Goal: Task Accomplishment & Management: Complete application form

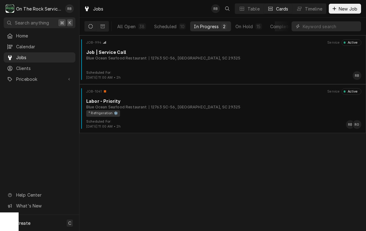
click at [153, 55] on div "Job | Service Call" at bounding box center [223, 52] width 275 height 7
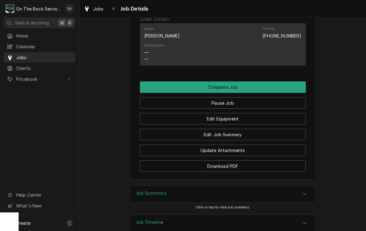
scroll to position [442, 0]
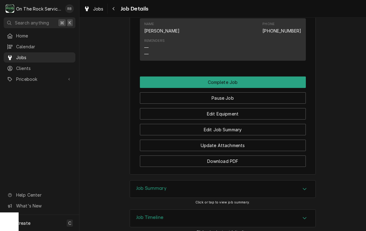
click at [241, 127] on button "Edit Job Summary" at bounding box center [223, 129] width 166 height 11
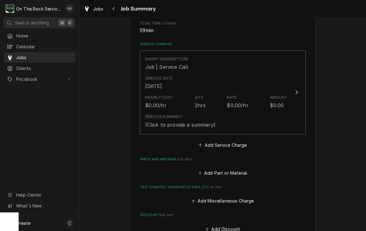
click at [295, 90] on icon "Update Line Item" at bounding box center [296, 92] width 3 height 5
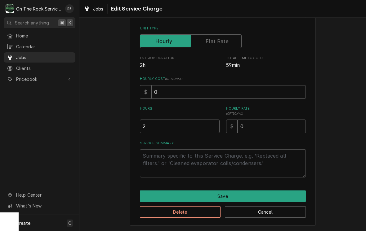
scroll to position [84, 0]
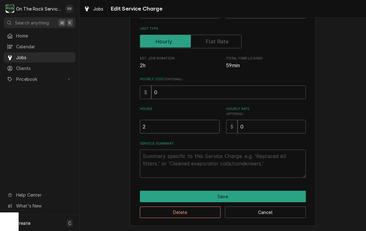
click at [153, 128] on input "2" at bounding box center [180, 127] width 80 height 14
type textarea "x"
type input "1"
click at [156, 154] on textarea "Service Summary" at bounding box center [223, 164] width 166 height 28
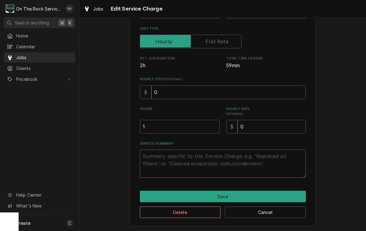
type textarea "x"
type textarea "r"
type textarea "x"
type textarea "ra"
type textarea "x"
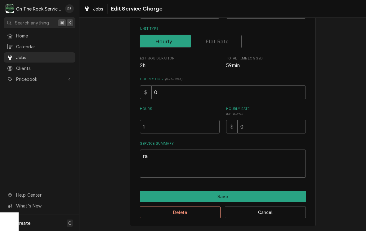
type textarea "ray"
type textarea "x"
type textarea "ray"
type textarea "x"
type textarea "ray a"
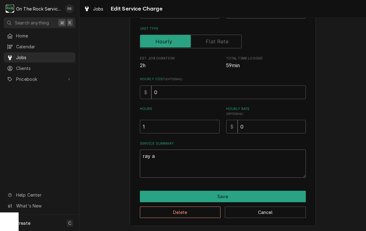
type textarea "x"
type textarea "ray an"
type textarea "x"
type textarea "ray and"
type textarea "x"
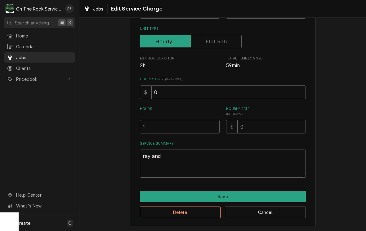
type textarea "ray and"
type textarea "x"
type textarea "ray and i"
type textarea "x"
type textarea "ray and iz"
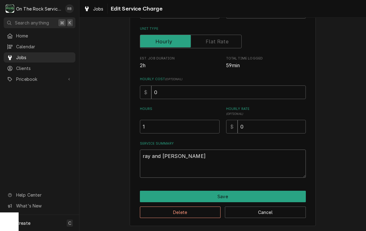
type textarea "x"
type textarea "ray and izz"
type textarea "x"
type textarea "ray and izzt"
type textarea "x"
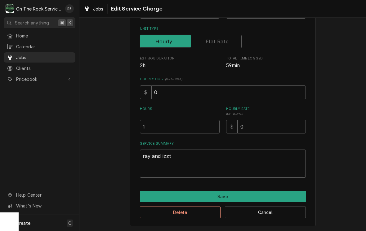
type textarea "ray and izz"
type textarea "x"
type textarea "ray and izzy"
type textarea "x"
type textarea "ray and Izzy"
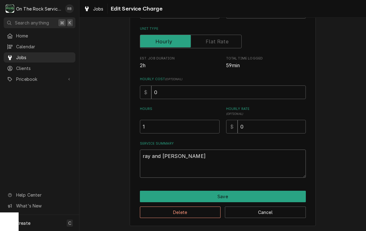
type textarea "x"
type textarea "ray and Izzy"
click at [152, 160] on textarea "ray and Izzy" at bounding box center [223, 164] width 166 height 28
click at [149, 158] on textarea "ray and Izzy" at bounding box center [223, 164] width 166 height 28
type textarea "x"
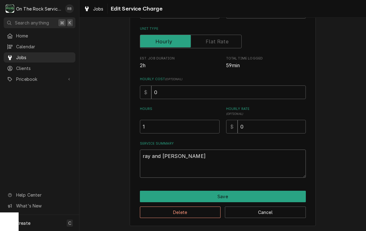
type textarea "rayand Izzy"
type textarea "x"
type textarea "raand Izzy"
type textarea "x"
type textarea "rand Izzy"
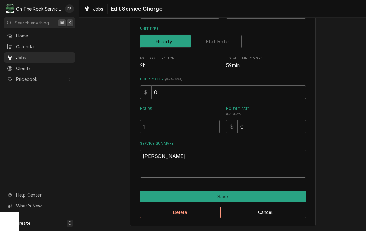
type textarea "x"
type textarea "and Izzy"
type textarea "x"
type textarea "Rand Izzy"
type textarea "x"
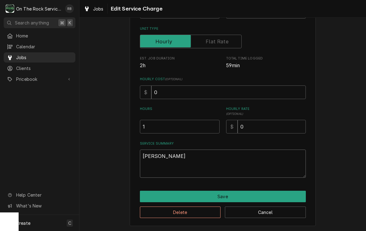
type textarea "Raand Izzy"
type textarea "x"
type textarea "Rayand Izzy"
type textarea "x"
type textarea "Ray and Izzy"
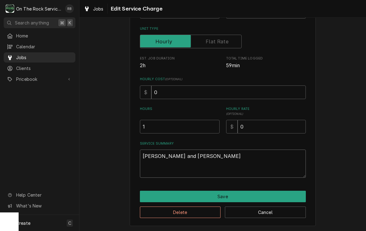
click at [202, 155] on textarea "Ray and Izzy" at bounding box center [223, 164] width 166 height 28
type textarea "x"
type textarea "Ray and Izzy ["
type textarea "x"
type textarea "Ray and Izzy"
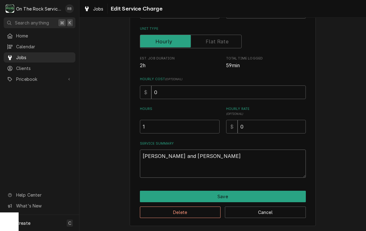
type textarea "x"
type textarea "Ray and Izzy p"
type textarea "x"
type textarea "Ray and Izzy pr"
type textarea "x"
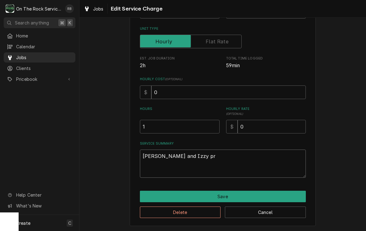
type textarea "Ray and Izzy pro"
type textarea "x"
type textarea "Ray and Izzy prov"
type textarea "x"
type textarea "Ray and Izzy provi"
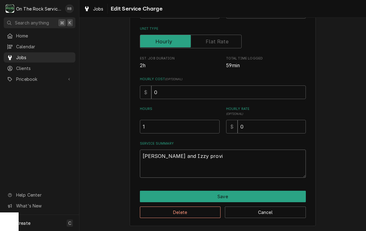
type textarea "x"
type textarea "Ray and Izzy provided"
type textarea "x"
type textarea "Ray and Izzy provided"
type textarea "x"
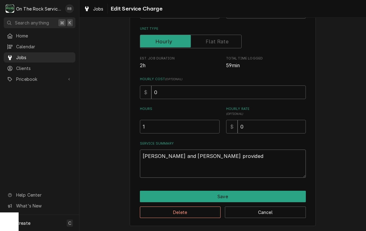
type textarea "Ray and Izzy provided s"
type textarea "x"
type textarea "Ray and Izzy provided se"
type textarea "x"
type textarea "Ray and Izzy provided service"
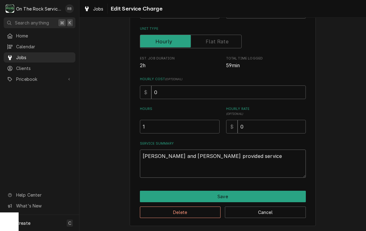
type textarea "x"
type textarea "Ray and Izzy provided service"
type textarea "x"
type textarea "Ray and Izzy provided service a"
type textarea "x"
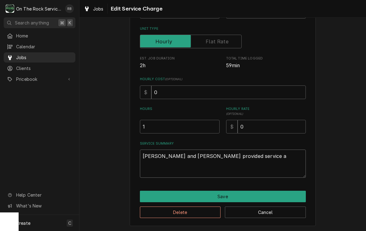
type textarea "Ray and Izzy provided service an"
type textarea "x"
type textarea "Ray and Izzy provided service and"
type textarea "x"
type textarea "Ray and Izzy provided service and"
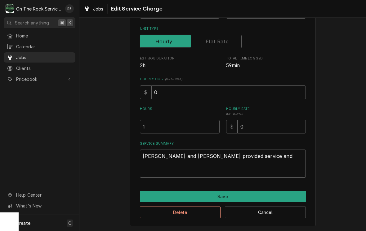
type textarea "x"
type textarea "Ray and Izzy provided service and l"
type textarea "x"
type textarea "Ray and Izzy provided service and labor"
type textarea "x"
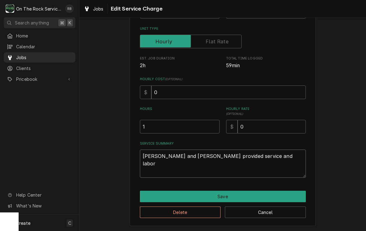
type textarea "Ray and Izzy provided service and labor"
type textarea "x"
type textarea "Ray and Izzy provided service and labor t"
type textarea "x"
type textarea "Ray and Izzy provided service and labor to"
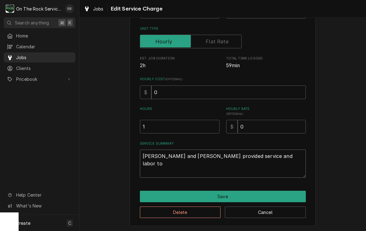
type textarea "x"
type textarea "Ray and Izzy provided service and labor to"
type textarea "x"
type textarea "Ray and Izzy provided service and labor to c"
type textarea "x"
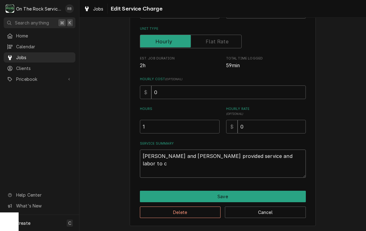
type textarea "Ray and Izzy provided service and labor to cl"
type textarea "x"
type textarea "Ray and Izzy provided service and labor to cle"
type textarea "x"
type textarea "Ray and Izzy provided service and labor to clea"
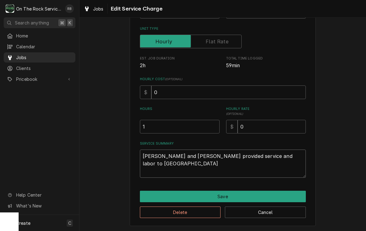
type textarea "x"
type textarea "Ray and Izzy provided service and labor to clean"
type textarea "x"
type textarea "Ray and Izzy provided service and labor to clean"
type textarea "x"
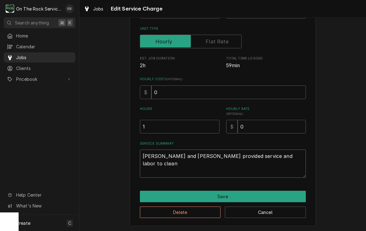
type textarea "Ray and Izzy provided service and labor to clean p"
type textarea "x"
type textarea "Ray and Izzy provided service and labor to clean pr"
type textarea "x"
type textarea "Ray and Izzy provided service and labor to clean pre"
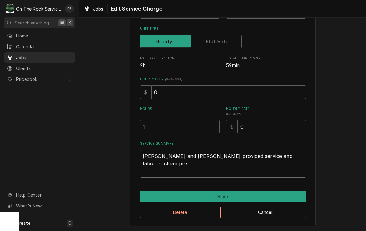
type textarea "x"
type textarea "Ray and Izzy provided service and labor to clean prep"
type textarea "x"
type textarea "Ray and Izzy provided service and labor to clean prep"
type textarea "x"
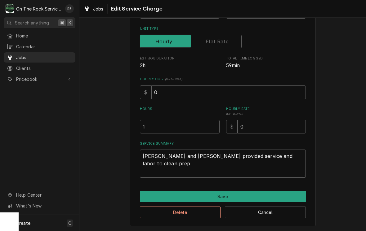
type textarea "Ray and Izzy provided service and labor to clean prep c"
type textarea "x"
type textarea "Ray and Izzy provided service and labor to clean prep co"
type textarea "x"
type textarea "Ray and Izzy provided service and labor to clean prep coo"
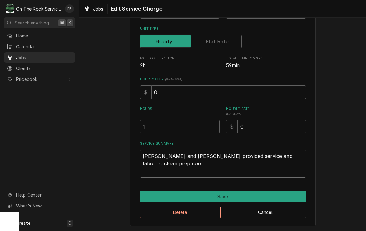
type textarea "x"
type textarea "Ray and Izzy provided service and labor to clean prep cool"
type textarea "x"
type textarea "Ray and Izzy provided service and labor to clean prep coole"
type textarea "x"
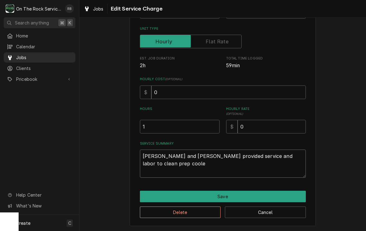
type textarea "Ray and Izzy provided service and labor to clean prep cooler"
type textarea "x"
type textarea "Ray and Izzy provided service and labor to clean prep cooler"
click at [274, 157] on textarea "Ray and Izzy provided service and labor to clean prep cooler" at bounding box center [223, 164] width 166 height 28
type textarea "x"
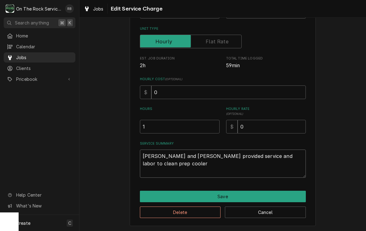
type textarea "Ray and Izzy provided service and labor to clean prepcooler"
type textarea "x"
type textarea "Ray and Izzy provided service and labor to clean prep cooler"
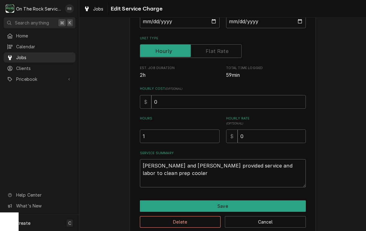
scroll to position [74, 0]
click at [294, 168] on textarea "Ray and Izzy provided service and labor to clean prep cooler" at bounding box center [223, 174] width 166 height 28
click at [273, 165] on textarea "Ray and Izzy provided service and labor to clean prep cooler" at bounding box center [223, 174] width 166 height 28
click at [263, 167] on textarea "Ray and Izzy provided service and labor to clean prep cooler" at bounding box center [223, 174] width 166 height 28
click at [259, 165] on textarea "Ray and Izzy provided service and labor to clean prep cooler" at bounding box center [223, 174] width 166 height 28
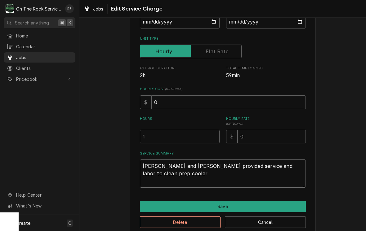
click at [259, 163] on textarea "Ray and Izzy provided service and labor to clean prep cooler" at bounding box center [223, 174] width 166 height 28
type textarea "x"
type textarea "Ray and Izzy provided service and labor to clean prep cooler"
type textarea "x"
type textarea "Ray and Izzy provided service and labor to clean e prep cooler"
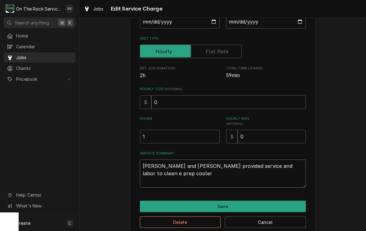
type textarea "x"
type textarea "Ray and Izzy provided service and labor to clean ev prep cooler"
type textarea "x"
type textarea "Ray and Izzy provided service and labor to clean eva prep cooler"
type textarea "x"
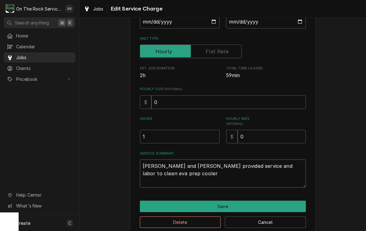
type textarea "Ray and Izzy provided service and labor to clean evap prep cooler"
type textarea "x"
type textarea "Ray and Izzy provided service and labor to clean evaporator prep cooler"
type textarea "x"
type textarea "Ray and Izzy provided service and labor to clean evaporator prep cooler"
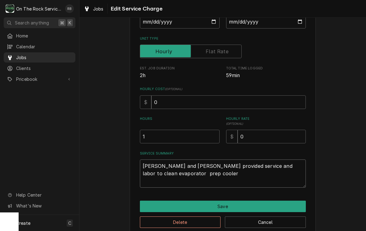
type textarea "x"
type textarea "Ray and Izzy provided service and labor to clean evaporator prep cooler"
type textarea "x"
type textarea "Ray and Izzy provided service and labor to clean evaporator aprep cooler"
type textarea "x"
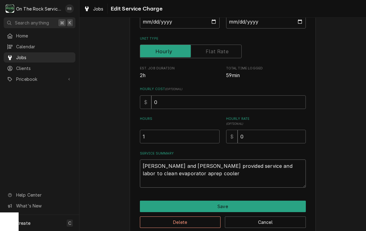
type textarea "Ray and Izzy provided service and labor to clean evaporator anprep cooler"
type textarea "x"
type textarea "Ray and Izzy provided service and labor to clean evaporator andprep cooler"
type textarea "x"
type textarea "Ray and Izzy provided service and labor to clean evaporator and prep cooler"
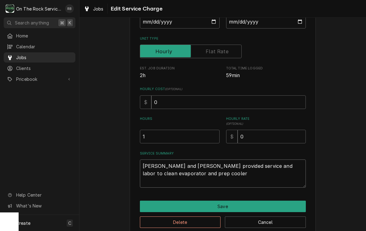
type textarea "x"
type textarea "Ray and Izzy provided service and labor to clean evaporator and dprep cooler"
type textarea "x"
type textarea "Ray and Izzy provided service and labor to clean evaporator and drprep cooler"
type textarea "x"
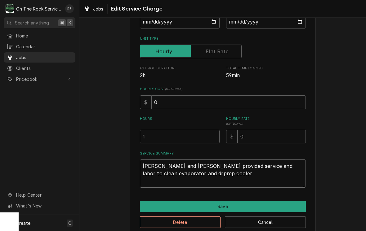
type textarea "Ray and Izzy provided service and labor to clean evaporator and draprep cooler"
type textarea "x"
type textarea "Ray and Izzy provided service and labor to clean evaporator and draiprep cooler"
type textarea "x"
type textarea "Ray and Izzy provided service and labor to clean evaporator and drainprep cooler"
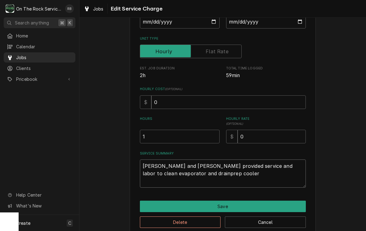
type textarea "x"
type textarea "Ray and Izzy provided service and labor to clean evaporator and drain prep cool…"
type textarea "x"
type textarea "Ray and Izzy provided service and labor to clean evaporator and drain iprep coo…"
type textarea "x"
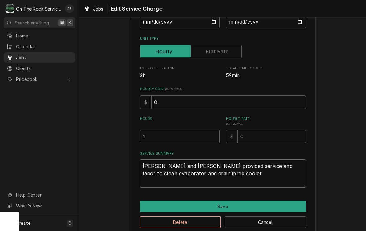
type textarea "Ray and Izzy provided service and labor to clean evaporator and drain inprep co…"
type textarea "x"
type textarea "Ray and Izzy provided service and labor to clean evaporator and drain in prep c…"
click at [211, 176] on textarea "Ray and Izzy provided service and labor to clean evaporator and drain in prep c…" at bounding box center [223, 174] width 166 height 28
click at [142, 172] on textarea "Ray and Izzy provided service and labor to clean evaporator and drain in prep c…" at bounding box center [223, 174] width 166 height 28
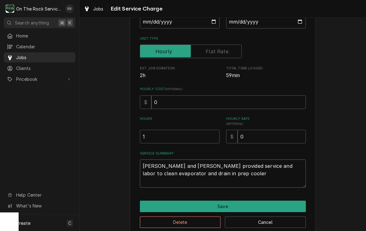
type textarea "x"
type textarea "Ray and Izzy provided service and labor to clean evaporator anddrain in prep co…"
type textarea "x"
type textarea "Ray and Izzy provided service and labor to clean evaporator andrain in prep coo…"
type textarea "x"
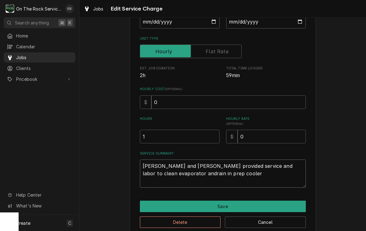
type textarea "Ray and Izzy provided service and labor to clean evaporator adrain in prep cool…"
type textarea "x"
type textarea "Ray and Izzy provided service and labor to clean evaporator drain in prep cooler"
type textarea "x"
type textarea "Ray and Izzy provided service and labor to clean evaporatordrain in prep cooler"
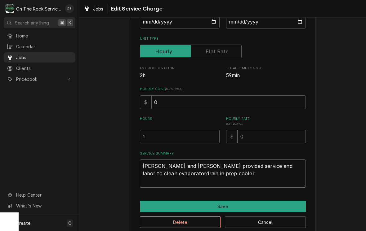
type textarea "x"
type textarea "Ray and Izzy provided service and labor to clean evaporator drain in prep cooler"
click at [305, 166] on textarea "Ray and Izzy provided service and labor to clean evaporator drain in prep cooler" at bounding box center [223, 174] width 166 height 28
type textarea "x"
type textarea "Ray and Izzy provided service and labor to clean evaporator drainin prep cooler"
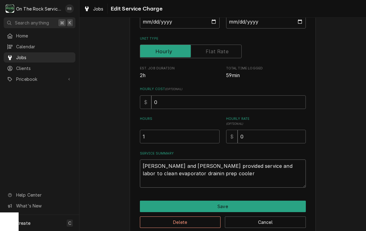
type textarea "x"
type textarea "Ray and Izzy provided service and labor to clean evaporator drainpin prep cooler"
type textarea "x"
type textarea "Ray and Izzy provided service and labor to clean evaporator drainpain prep cool…"
type textarea "x"
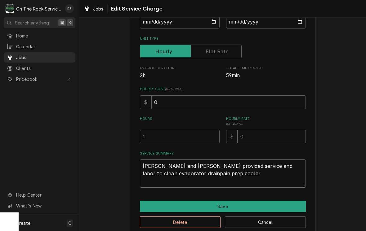
type textarea "Ray and Izzy provided service and labor to clean evaporator drainpanin prep coo…"
click at [234, 176] on textarea "Ray and Izzy provided service and labor to clean evaporator drain pan in prep c…" at bounding box center [223, 174] width 166 height 28
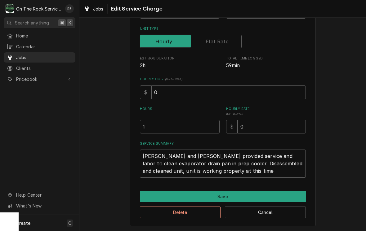
scroll to position [84, 0]
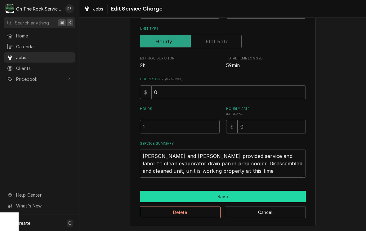
click at [263, 192] on button "Save" at bounding box center [223, 196] width 166 height 11
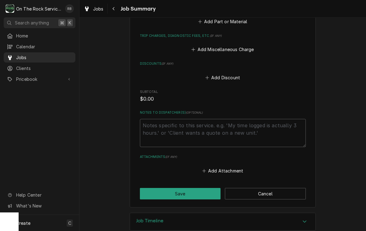
scroll to position [301, 0]
click at [195, 188] on button "Save" at bounding box center [180, 193] width 81 height 11
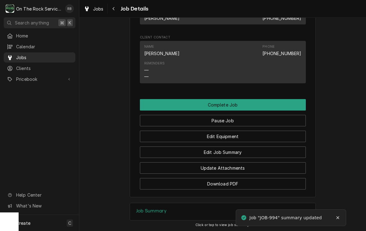
scroll to position [492, 0]
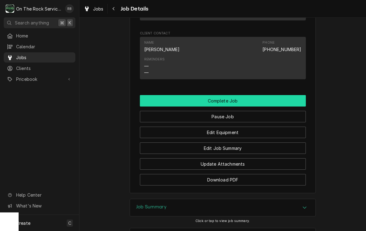
click at [273, 98] on button "Complete Job" at bounding box center [223, 100] width 166 height 11
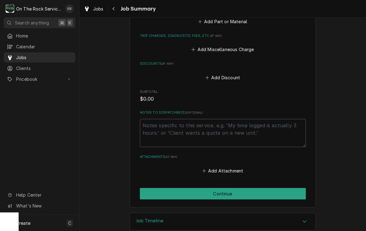
scroll to position [301, 0]
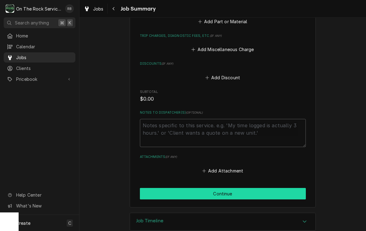
click at [279, 188] on button "Continue" at bounding box center [223, 193] width 166 height 11
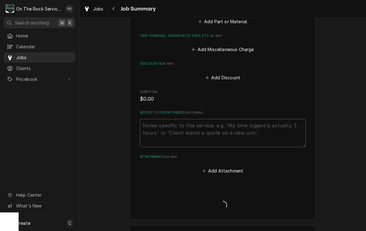
type textarea "x"
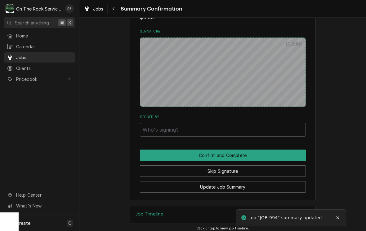
scroll to position [323, 0]
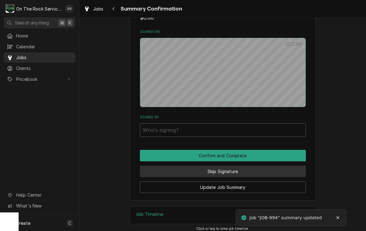
click at [260, 166] on button "Skip Signature" at bounding box center [223, 171] width 166 height 11
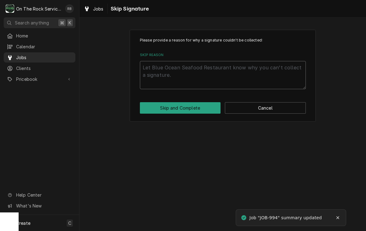
click at [160, 74] on textarea "Skip Reason" at bounding box center [223, 75] width 166 height 28
type textarea "x"
type textarea "N"
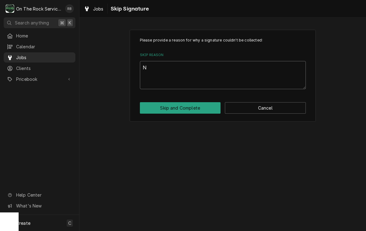
type textarea "x"
type textarea "No"
type textarea "x"
type textarea "Not"
type textarea "x"
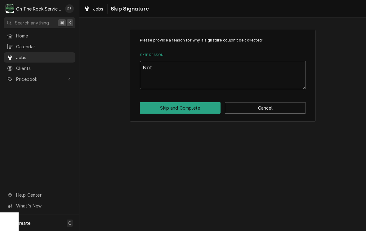
type textarea "Not"
type textarea "x"
type textarea "Not n"
type textarea "x"
type textarea "Not ne"
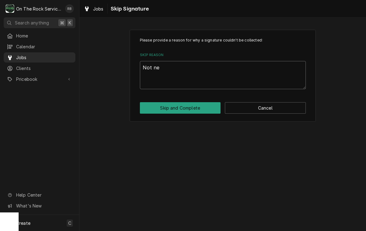
type textarea "x"
type textarea "Not nee"
type textarea "x"
type textarea "Not need"
type textarea "x"
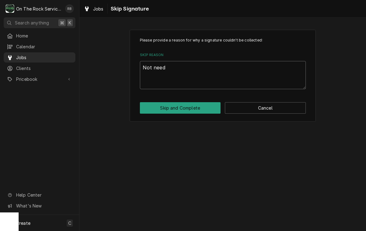
type textarea "Not neede"
type textarea "x"
type textarea "Not needed"
type textarea "x"
type textarea "Not needed"
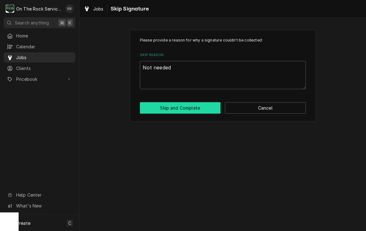
click at [173, 102] on button "Skip and Complete" at bounding box center [180, 107] width 81 height 11
type textarea "x"
